Goal: Task Accomplishment & Management: Use online tool/utility

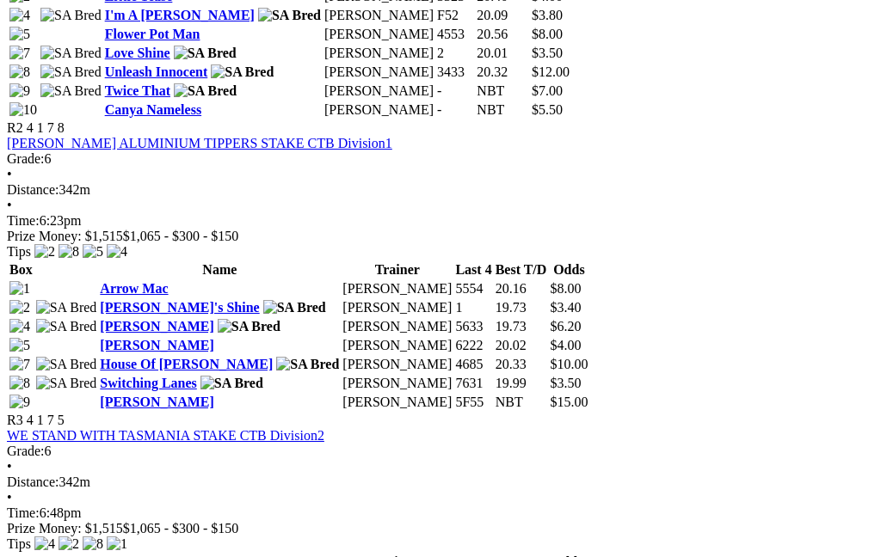
scroll to position [1078, 0]
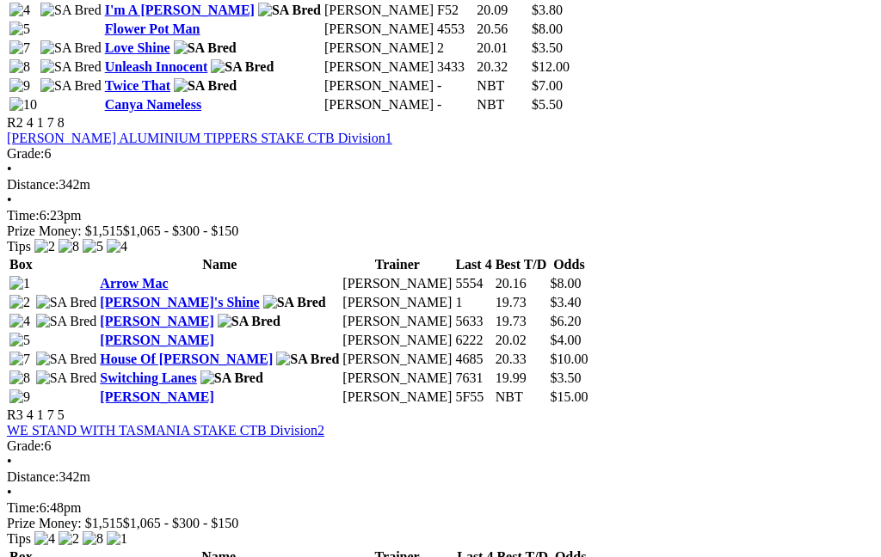
scroll to position [1147, 0]
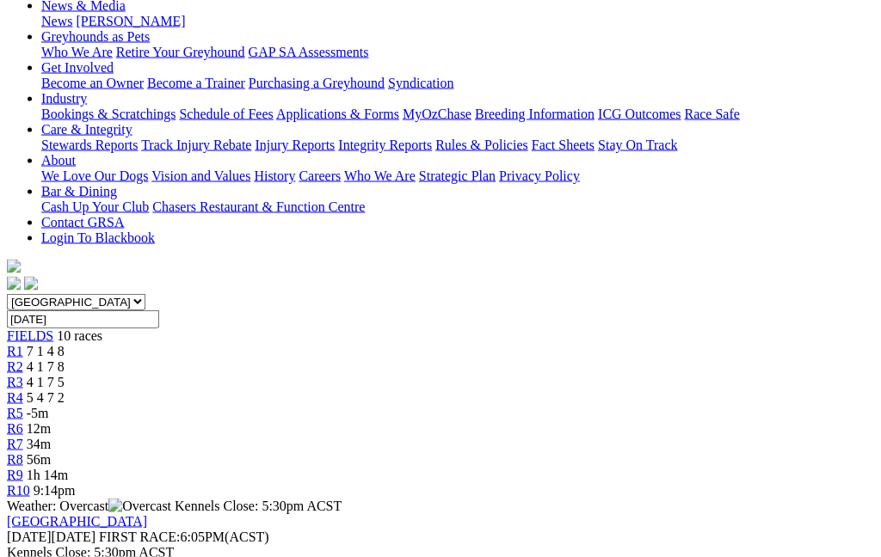
scroll to position [263, 0]
